Goal: Information Seeking & Learning: Learn about a topic

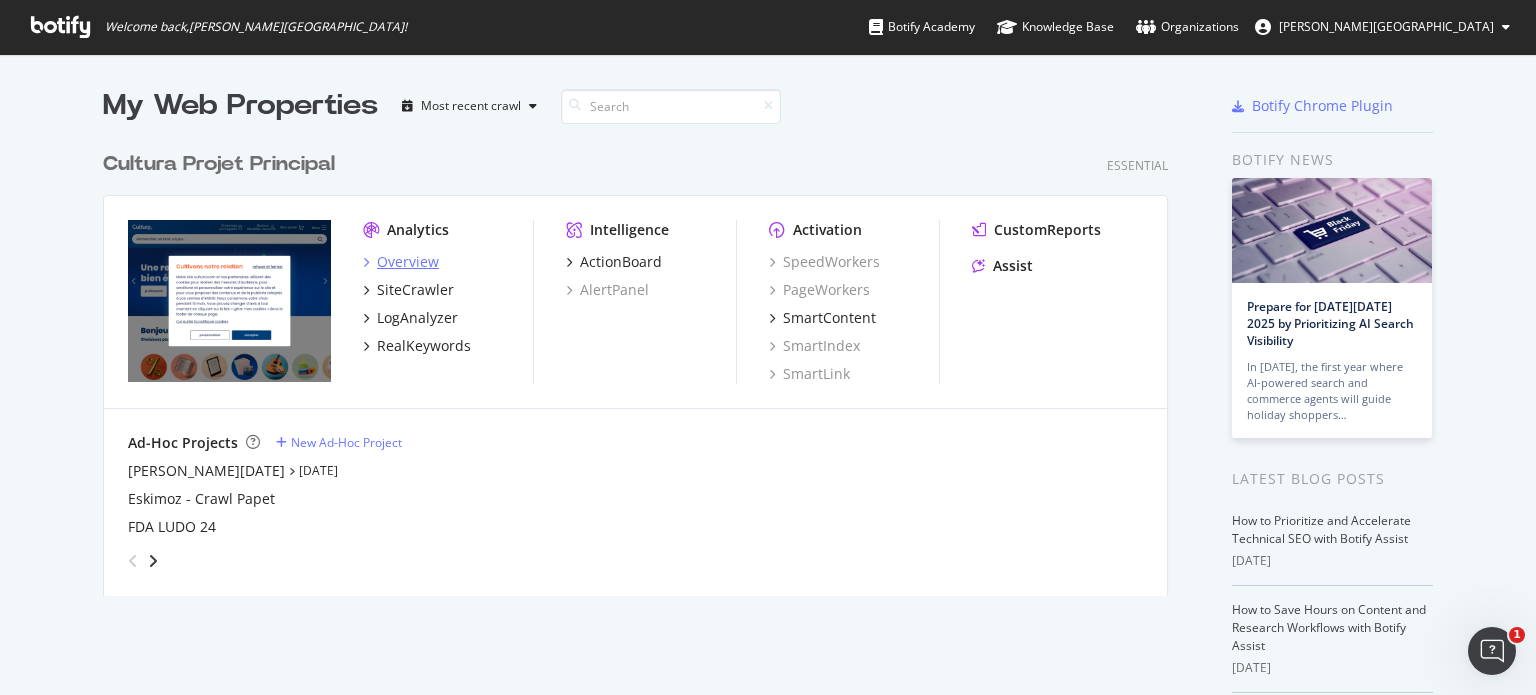
click at [402, 255] on div "Overview" at bounding box center [408, 262] width 62 height 20
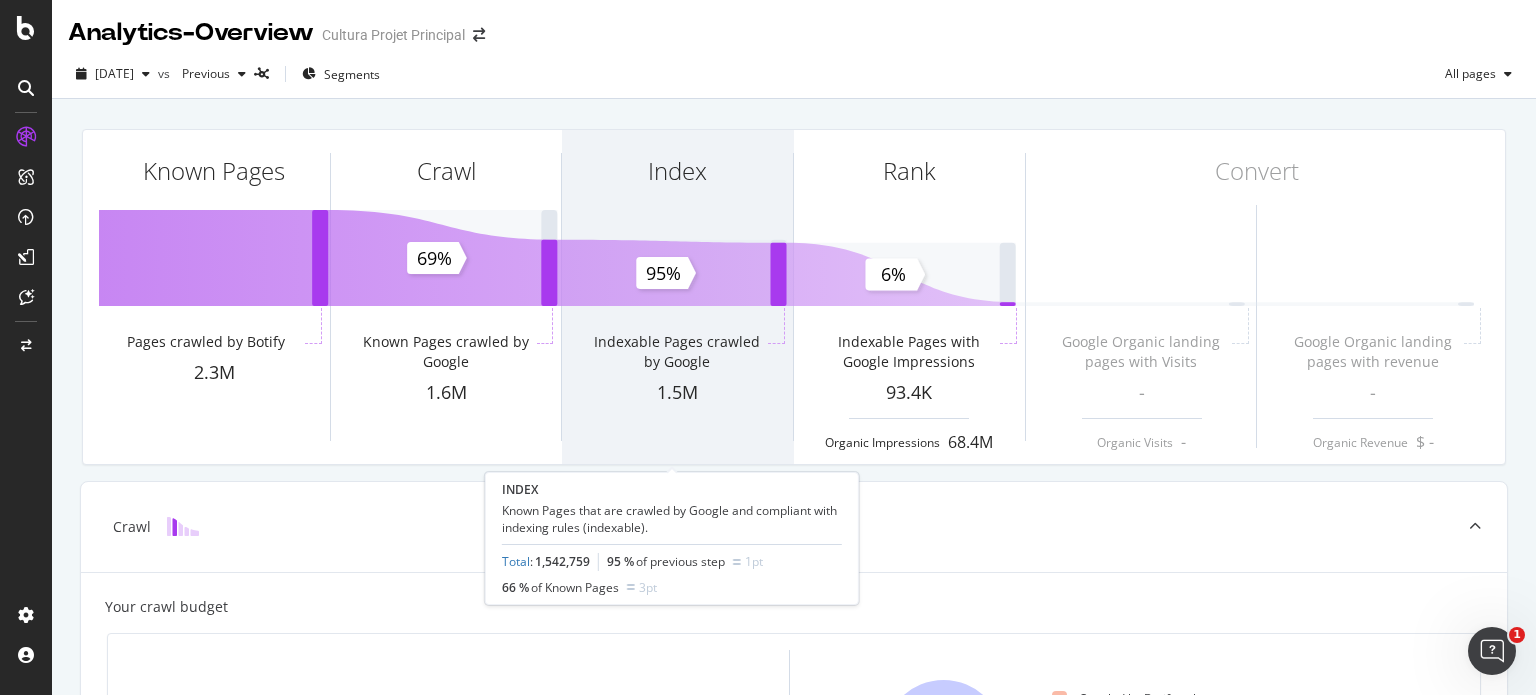
click at [636, 273] on div "Index" at bounding box center [677, 207] width 231 height 154
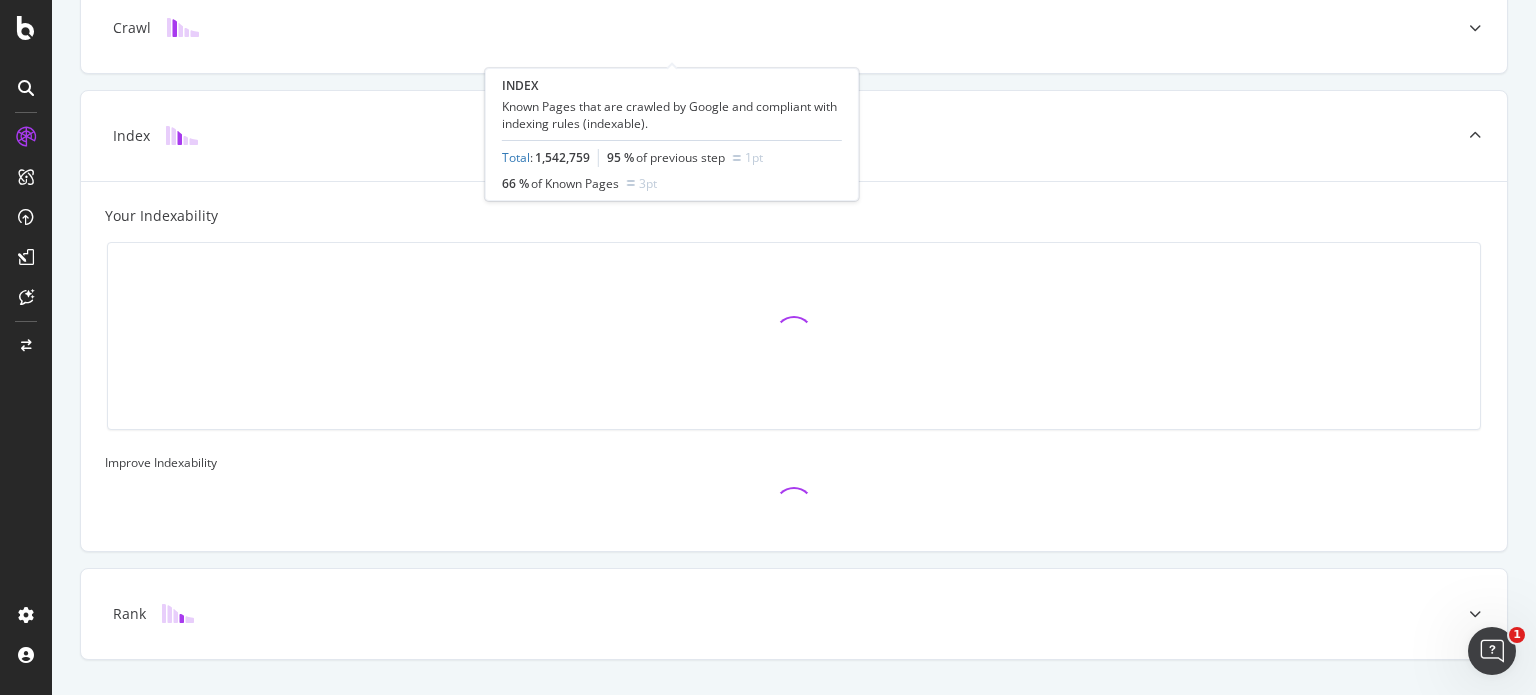
scroll to position [548, 0]
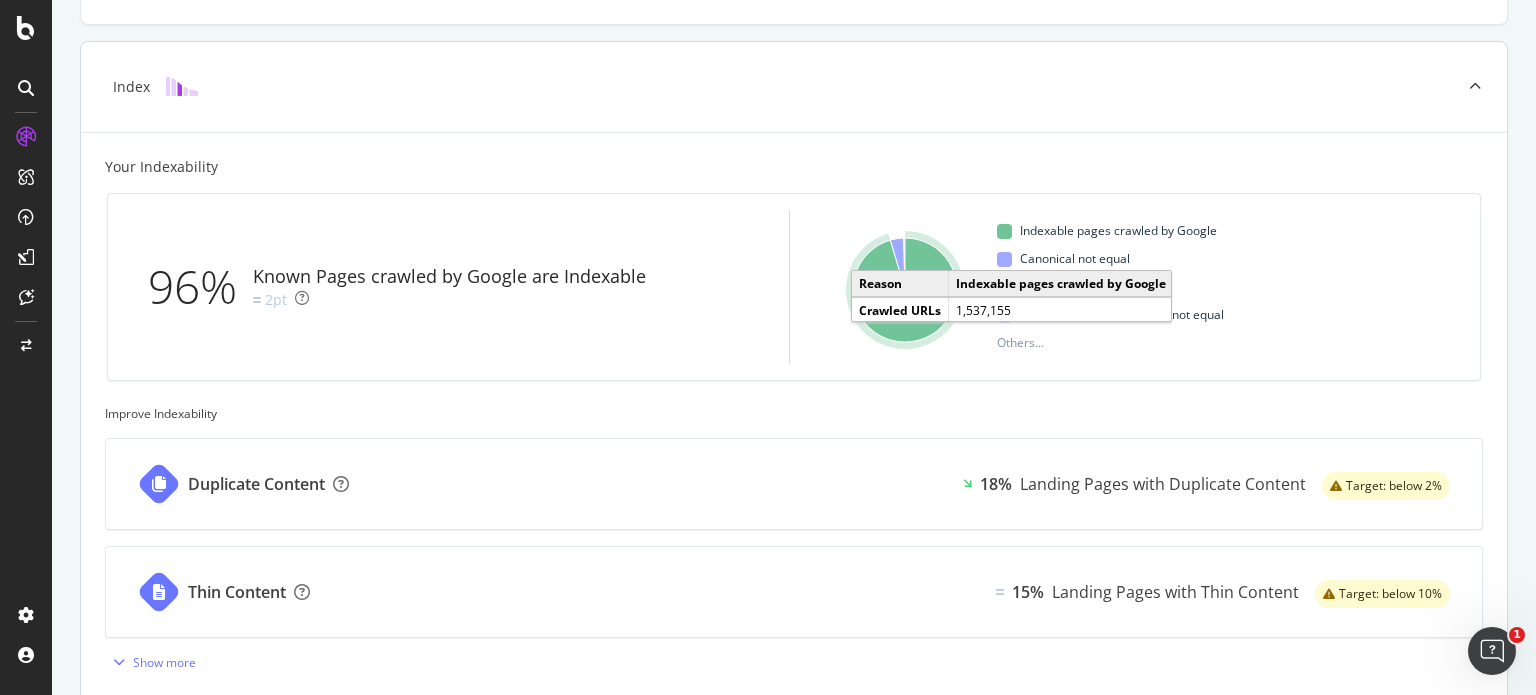
click at [897, 319] on icon "A chart." at bounding box center [905, 290] width 104 height 104
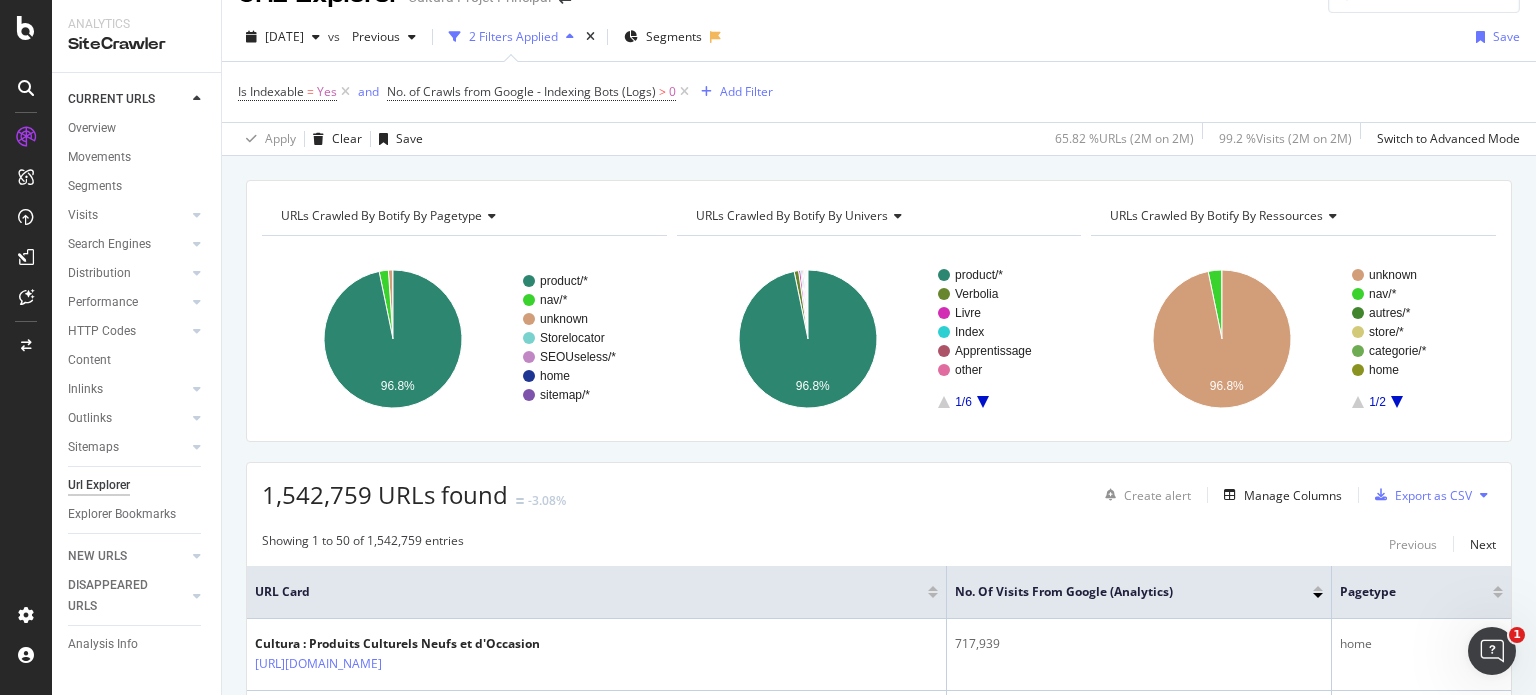
scroll to position [36, 0]
